Goal: Communication & Community: Connect with others

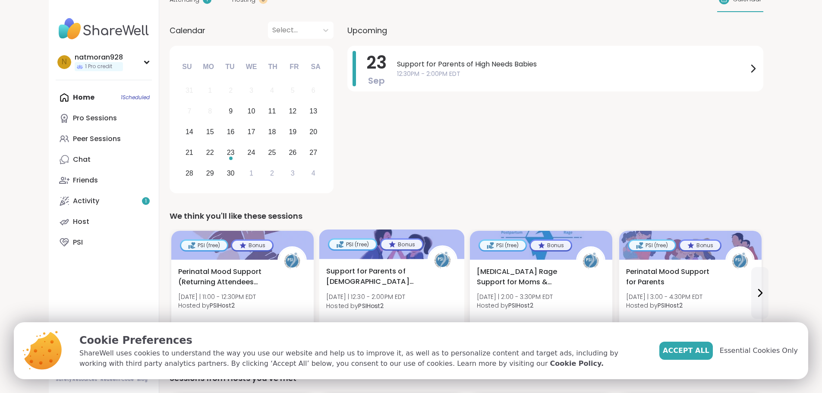
scroll to position [173, 0]
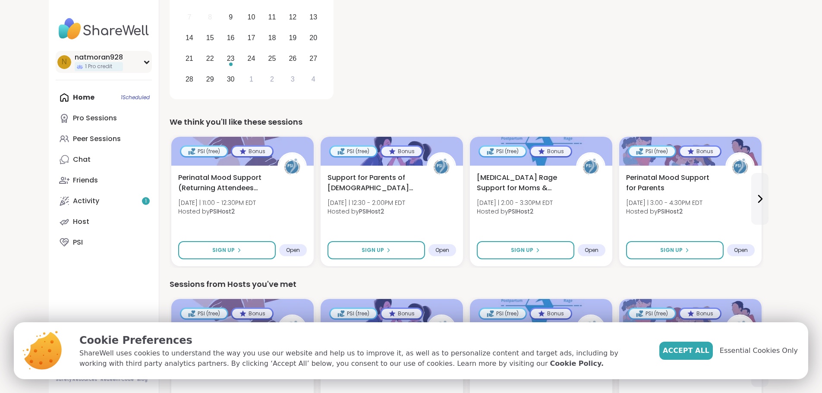
click at [97, 64] on div "n natmoran928 1 Pro credit" at bounding box center [104, 62] width 96 height 22
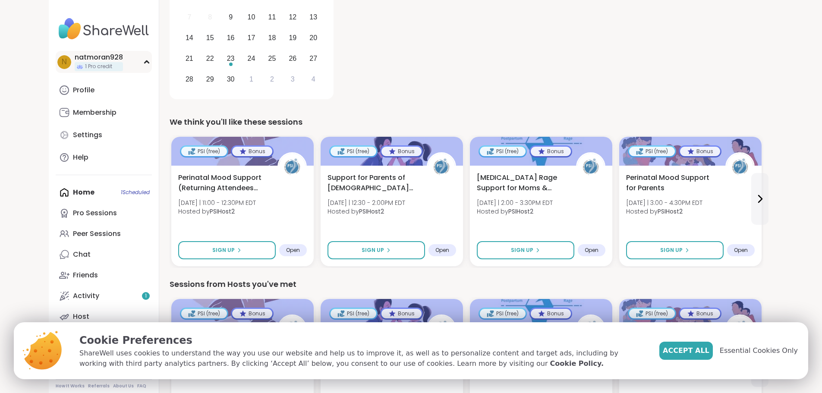
click at [97, 64] on div "n natmoran928 1 Pro credit" at bounding box center [104, 62] width 96 height 22
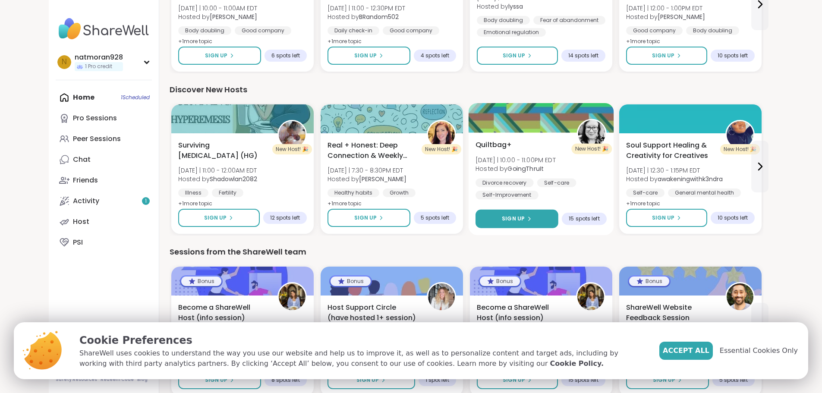
scroll to position [896, 0]
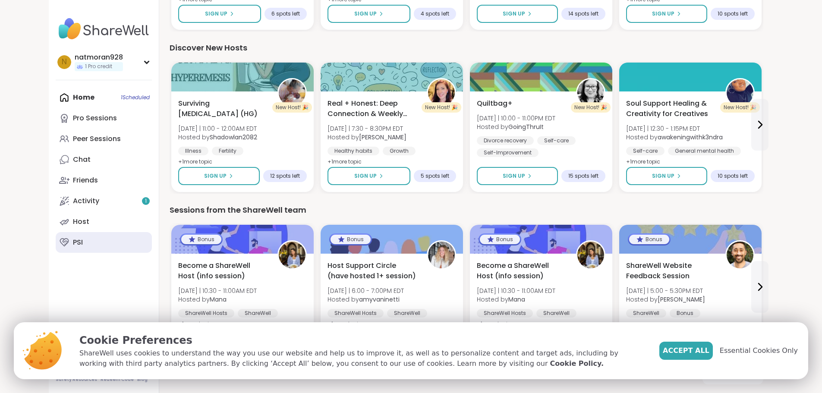
click at [73, 242] on div "PSI" at bounding box center [78, 242] width 10 height 9
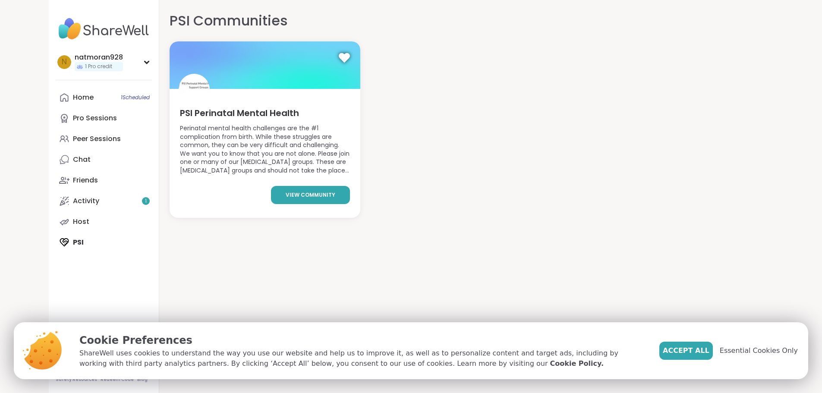
click at [309, 189] on link "view community" at bounding box center [310, 195] width 79 height 18
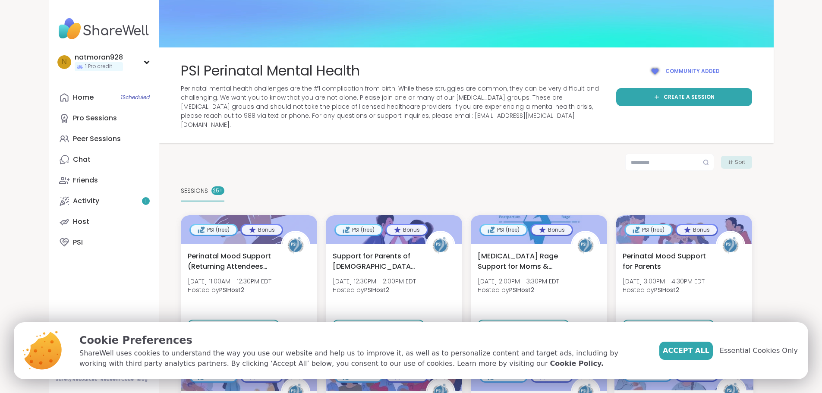
click at [706, 353] on span "Accept All" at bounding box center [686, 351] width 47 height 10
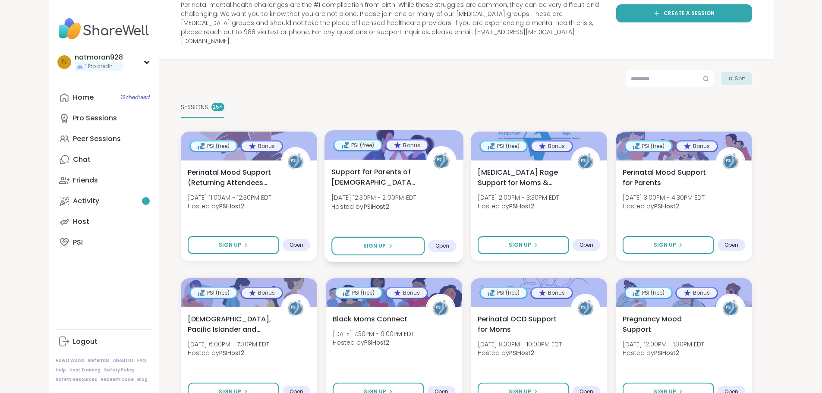
scroll to position [86, 0]
